Goal: Book appointment/travel/reservation

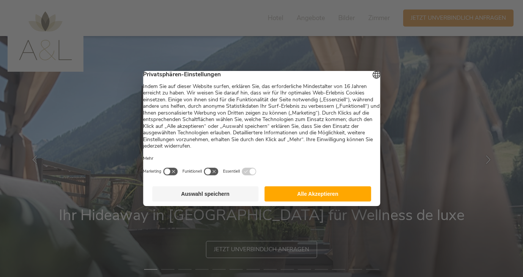
click at [333, 199] on button "Alle Akzeptieren" at bounding box center [318, 193] width 107 height 15
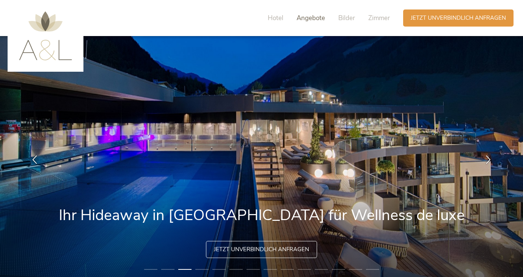
click at [311, 20] on span "Angebote" at bounding box center [311, 18] width 28 height 9
click at [55, 47] on img at bounding box center [45, 35] width 53 height 49
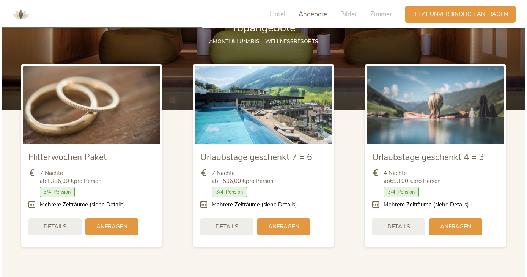
scroll to position [891, 0]
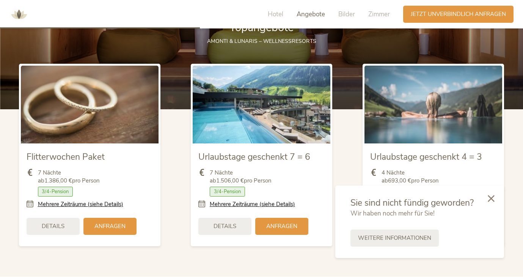
click at [360, 149] on div "Urlaubstage geschenkt 4 = 3 4 Nächte ab 693,00 € pro Person Zimmer mit Frühstüc…" at bounding box center [434, 155] width 172 height 198
click at [497, 196] on div at bounding box center [491, 198] width 26 height 27
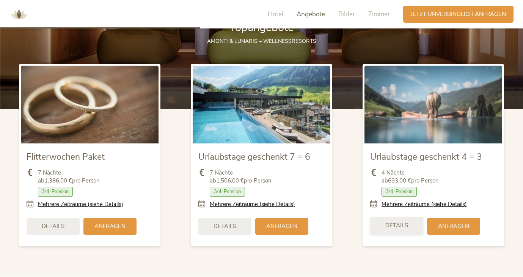
click at [399, 229] on span "Details" at bounding box center [396, 226] width 23 height 8
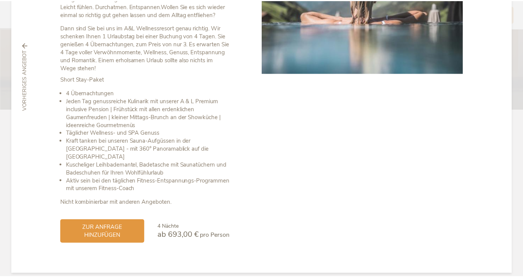
scroll to position [0, 0]
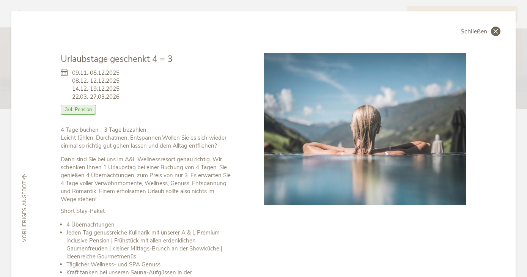
click at [465, 30] on span "Schließen" at bounding box center [474, 31] width 27 height 6
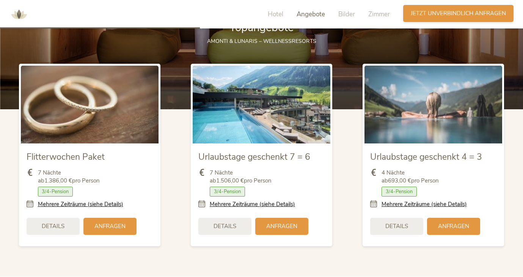
click at [436, 16] on span "Jetzt unverbindlich anfragen" at bounding box center [458, 13] width 95 height 8
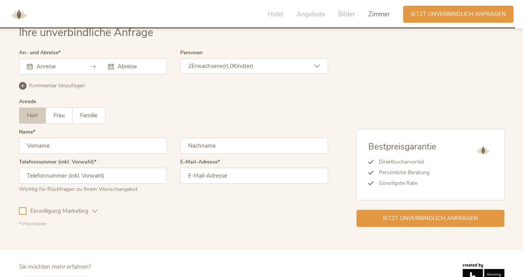
scroll to position [2310, 0]
